Goal: Transaction & Acquisition: Purchase product/service

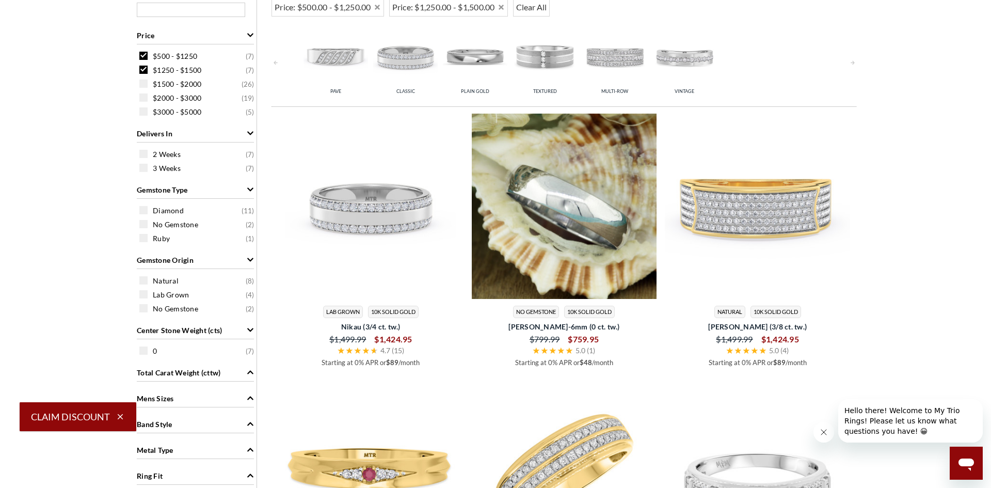
scroll to position [555, 0]
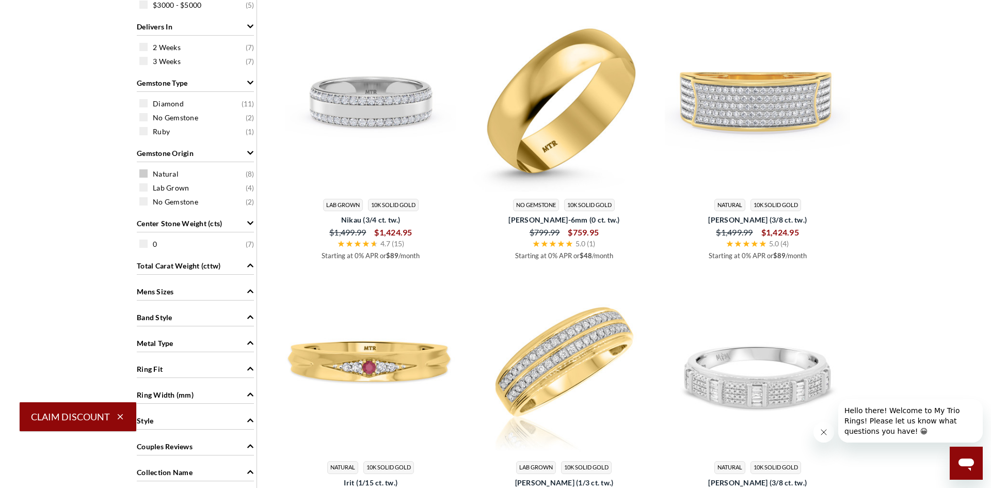
click at [140, 173] on span at bounding box center [143, 173] width 8 height 8
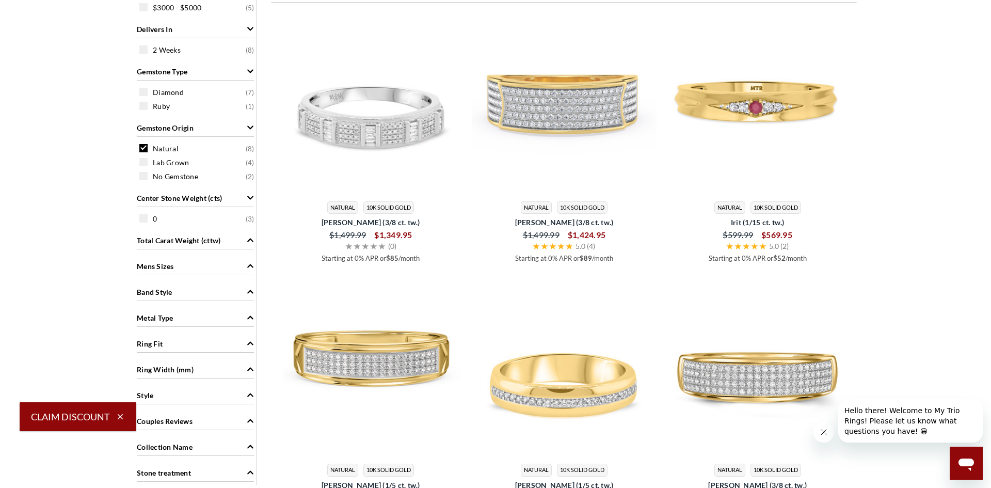
scroll to position [425, 0]
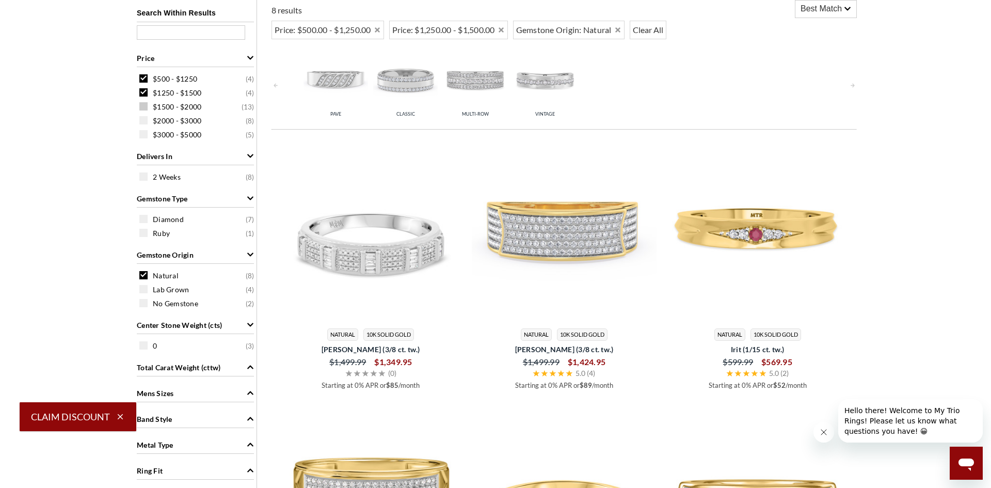
click at [141, 105] on span at bounding box center [143, 106] width 8 height 8
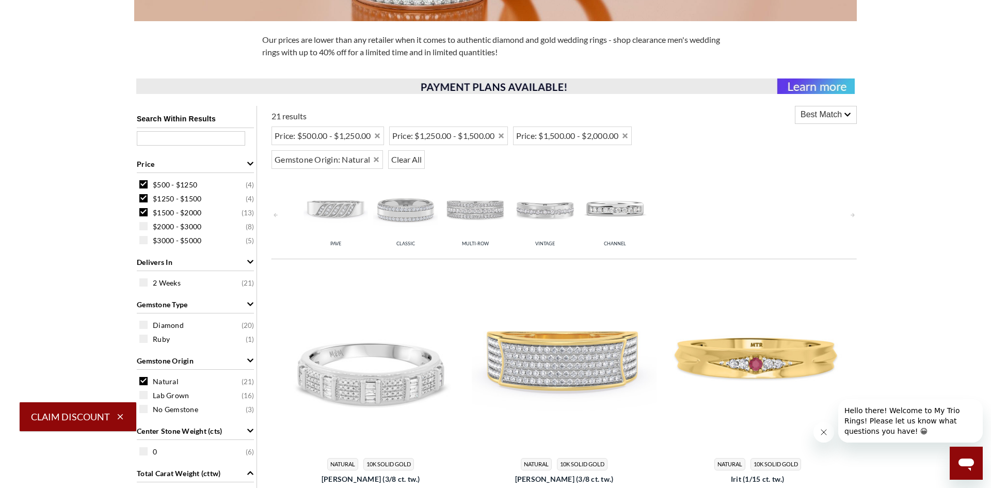
scroll to position [317, 0]
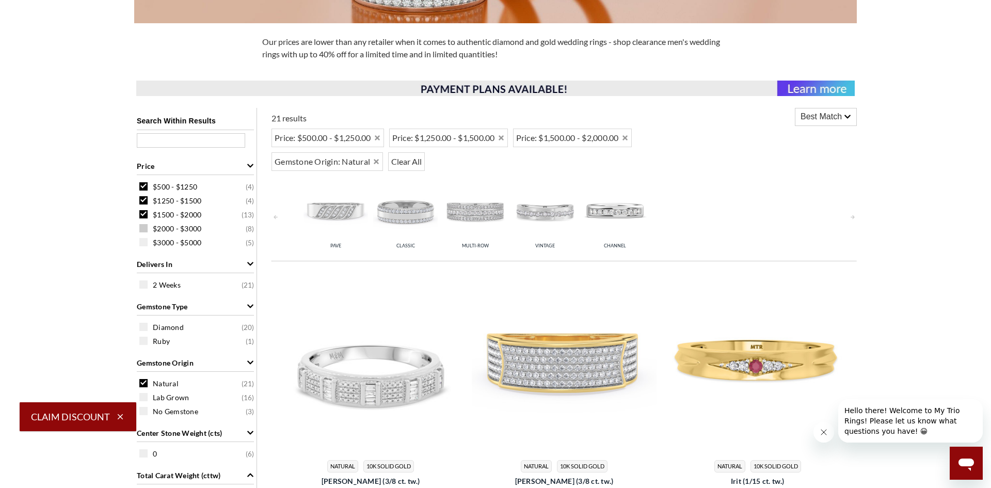
click at [144, 230] on span at bounding box center [143, 228] width 8 height 8
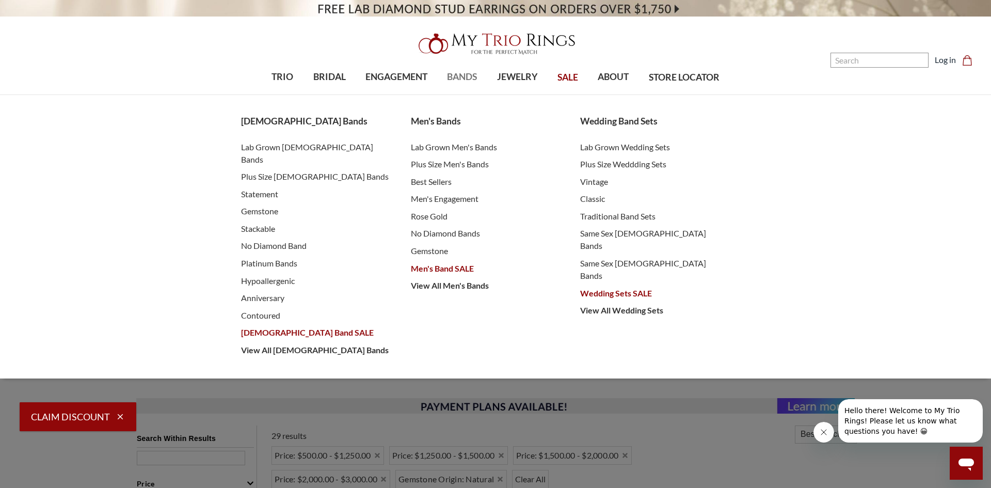
click at [470, 77] on span "BANDS" at bounding box center [462, 76] width 30 height 13
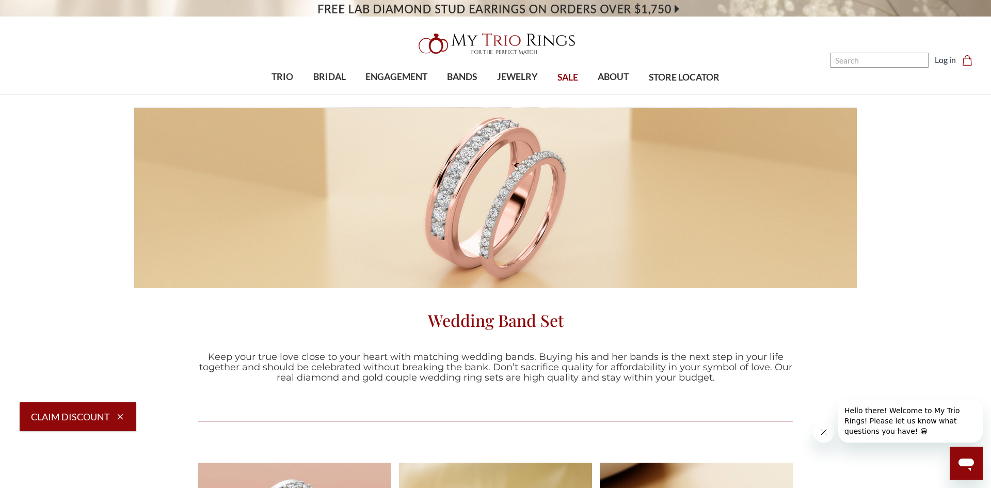
click at [565, 76] on span "SALE" at bounding box center [568, 77] width 21 height 13
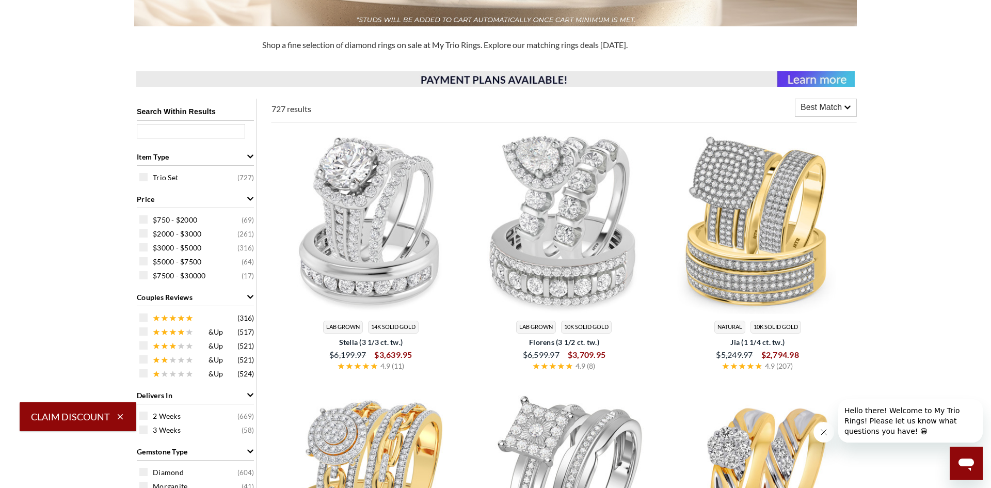
scroll to position [310, 0]
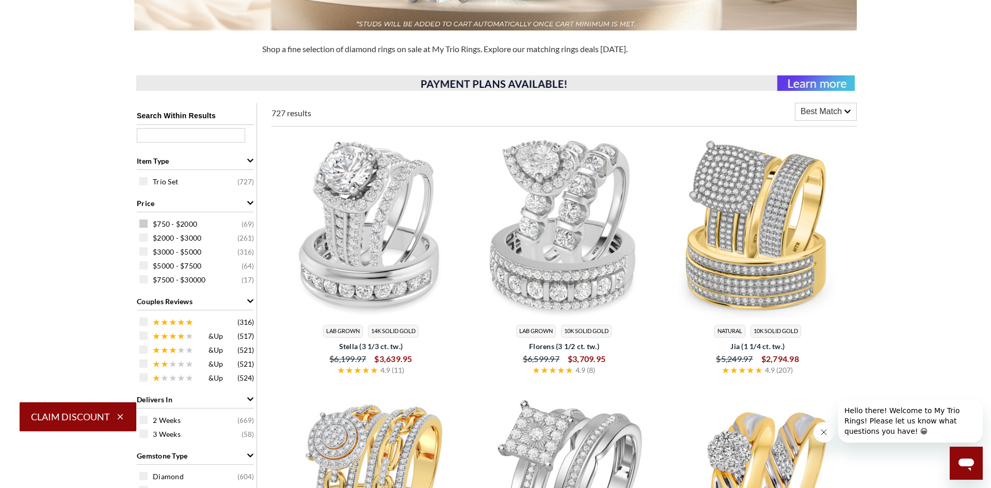
click at [146, 224] on span at bounding box center [143, 223] width 8 height 8
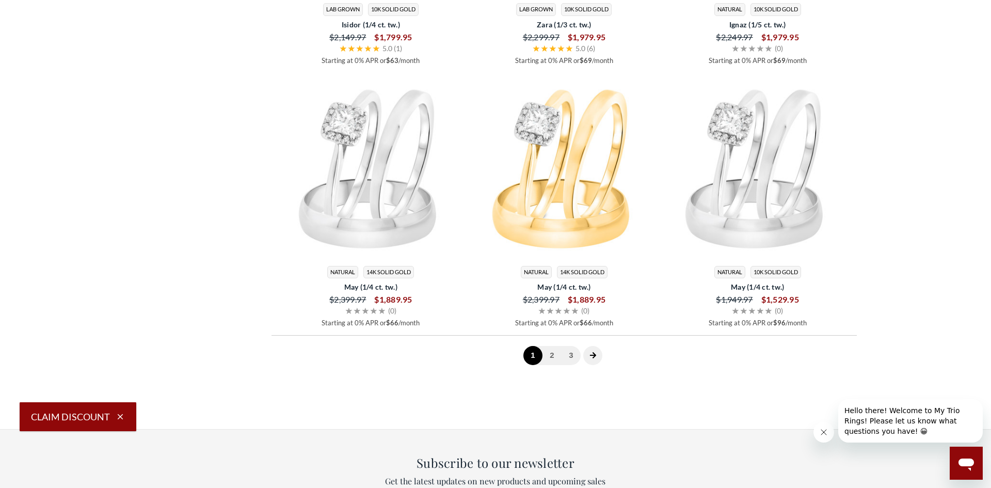
scroll to position [2908, 0]
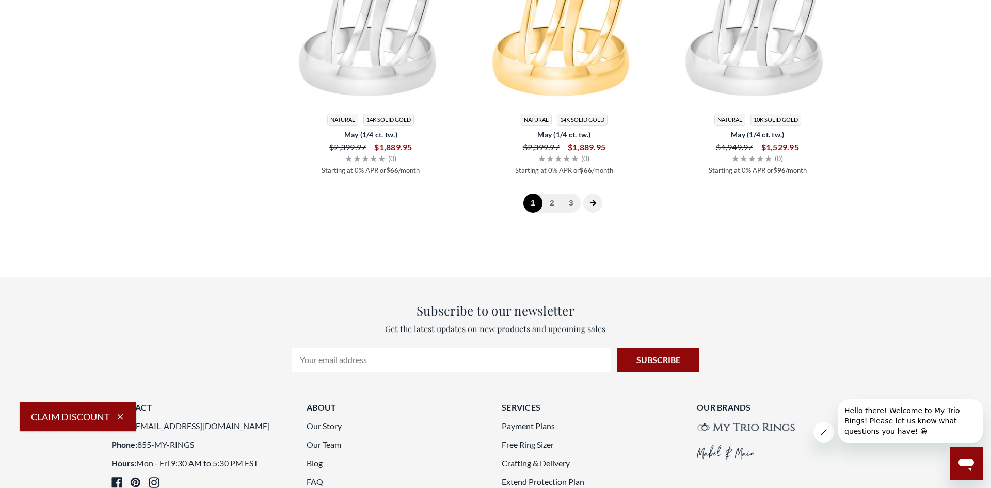
click at [591, 204] on icon "next page" at bounding box center [593, 202] width 7 height 7
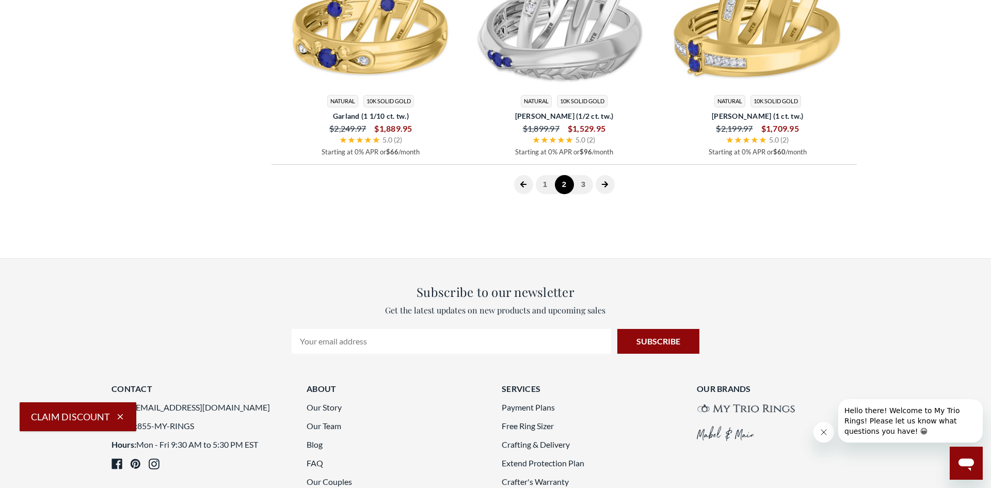
scroll to position [2936, 0]
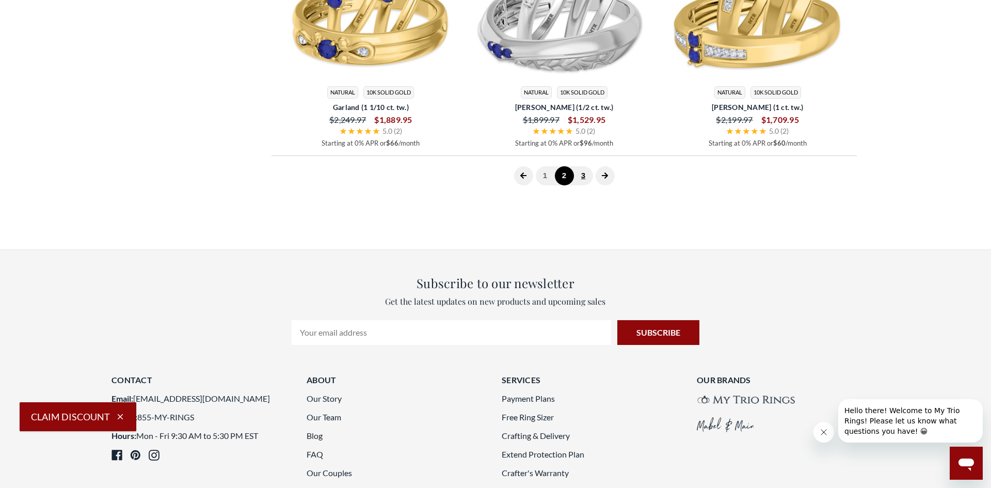
click at [588, 173] on link "3" at bounding box center [583, 175] width 19 height 19
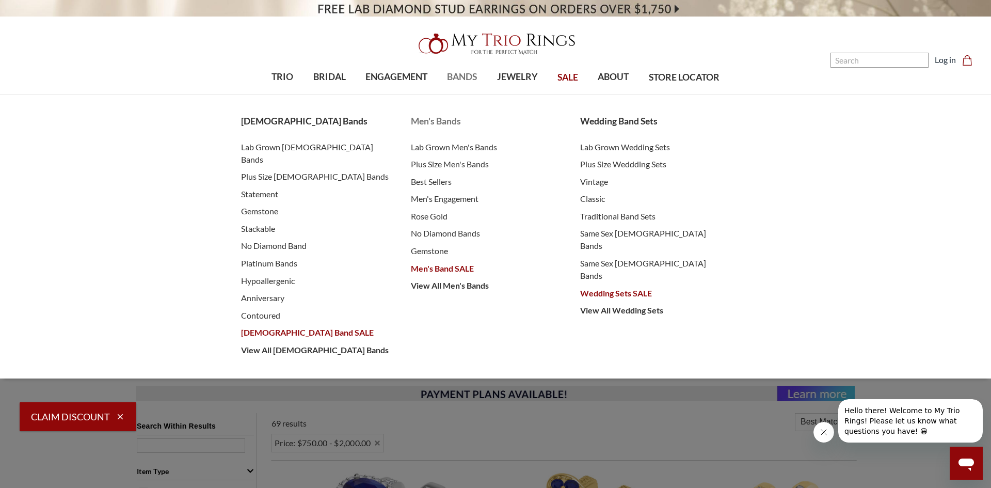
click at [452, 272] on span "Men's Band SALE" at bounding box center [485, 268] width 149 height 12
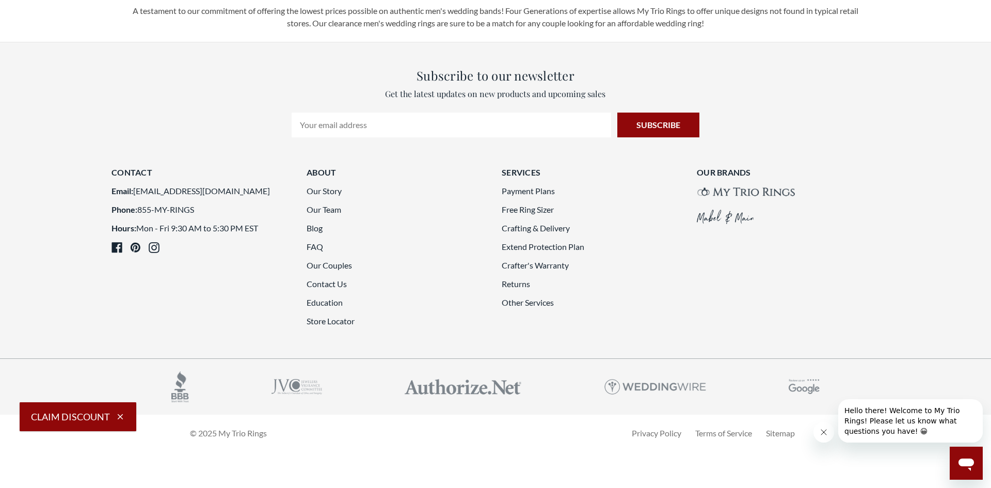
scroll to position [2987, 0]
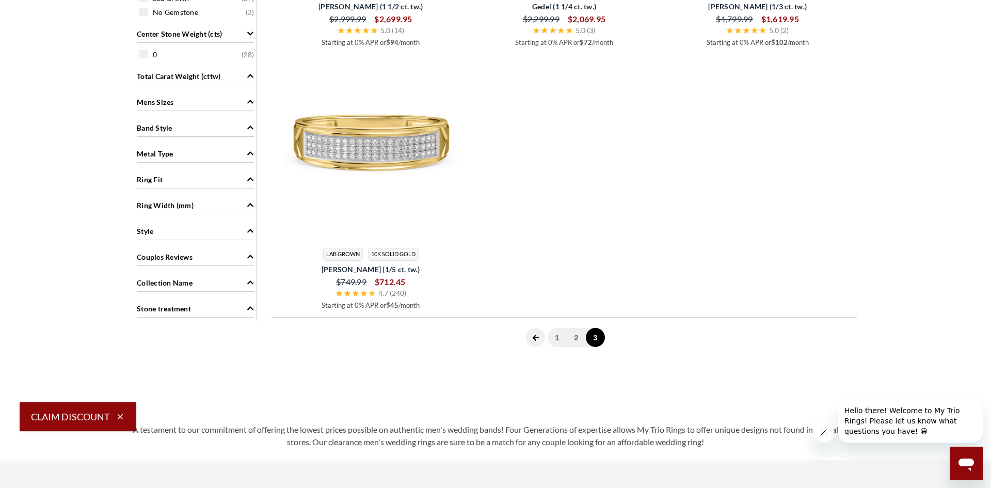
scroll to position [888, 0]
